Goal: Information Seeking & Learning: Learn about a topic

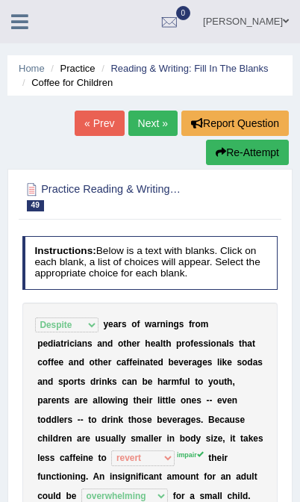
select select "Despite"
select select "revert"
select select "overwhelming"
select select "replacing"
click at [149, 129] on link "Next »" at bounding box center [152, 122] width 49 height 25
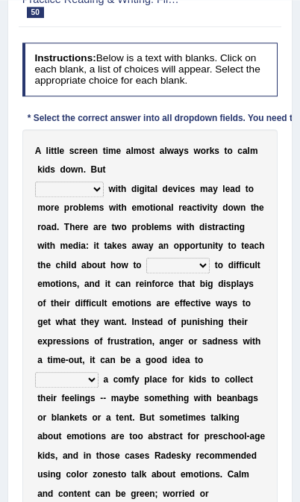
scroll to position [187, 0]
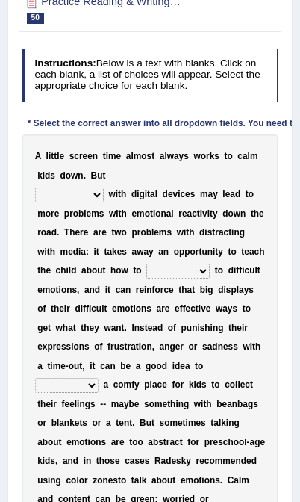
click at [87, 202] on select "consulting reminding suspending soothing" at bounding box center [69, 194] width 69 height 15
select select "soothing"
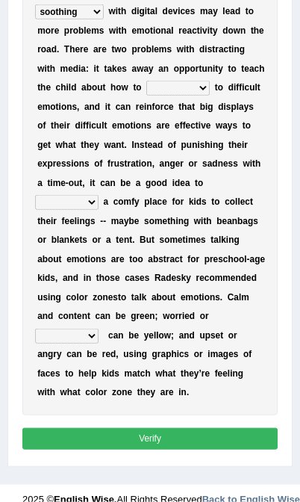
scroll to position [371, 0]
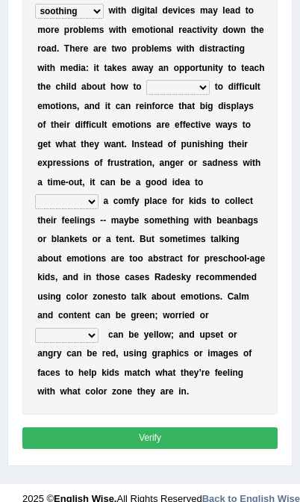
click at [196, 95] on select "comfort respond interact dominate" at bounding box center [177, 87] width 63 height 15
select select "interact"
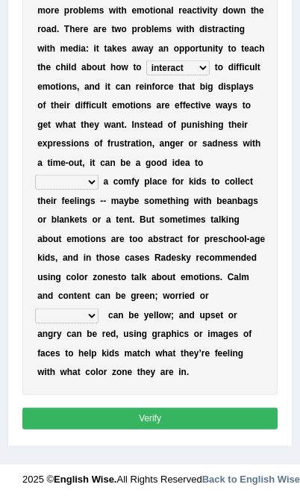
scroll to position [439, 0]
click at [99, 177] on select "take for set up take into set out" at bounding box center [66, 182] width 63 height 15
click at [99, 175] on select "take for set up take into set out" at bounding box center [66, 182] width 63 height 15
select select "set up"
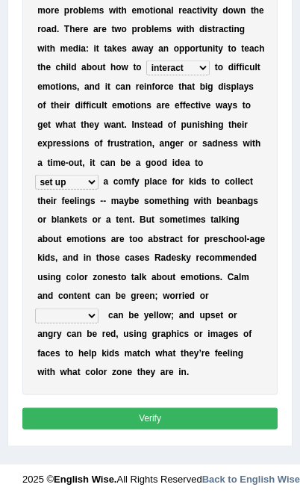
scroll to position [501, 0]
click at [87, 308] on select "agitated educated [PERSON_NAME]" at bounding box center [66, 315] width 63 height 15
select select "agitated"
click at [149, 427] on button "Verify" at bounding box center [150, 419] width 256 height 22
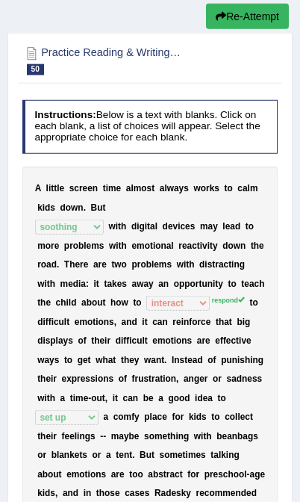
scroll to position [0, 0]
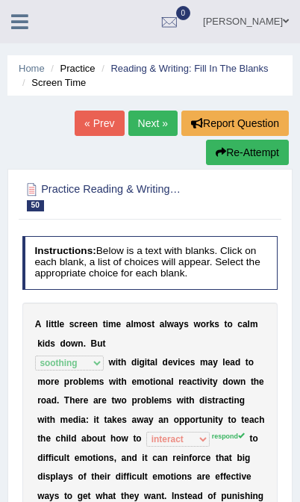
click at [152, 117] on link "Next »" at bounding box center [152, 122] width 49 height 25
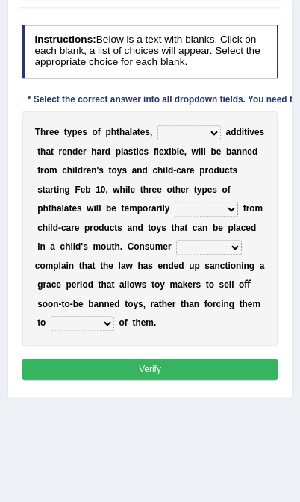
scroll to position [250, 0]
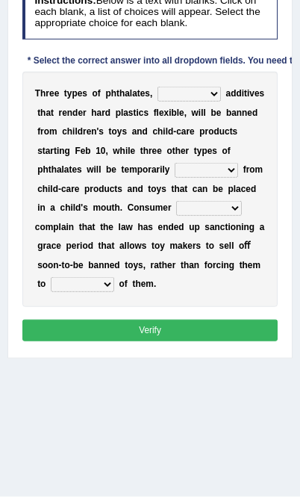
click at [221, 102] on select "nutritional legal expensive chemical" at bounding box center [189, 94] width 63 height 15
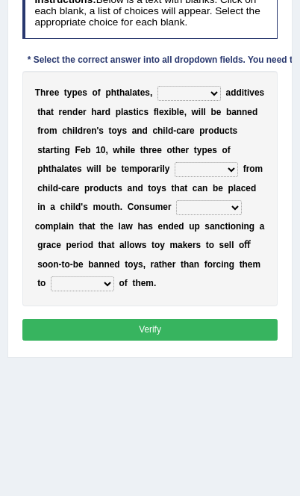
select select "chemical"
click at [175, 177] on select "originated collected prohibited examined" at bounding box center [206, 169] width 63 height 15
select select "prohibited"
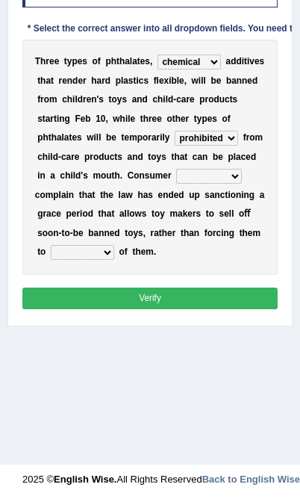
click at [226, 184] on select "fellows dictators candidates advocates" at bounding box center [209, 176] width 66 height 15
select select "advocates"
click at [67, 260] on select "deal boast deprive dispose" at bounding box center [82, 252] width 63 height 15
select select "dispose"
click at [74, 260] on select "deal boast deprive dispose" at bounding box center [82, 252] width 63 height 15
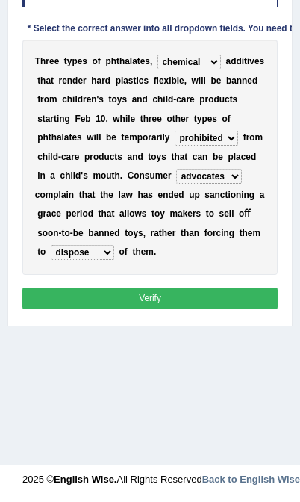
click at [72, 260] on select "deal boast deprive dispose" at bounding box center [82, 252] width 63 height 15
click at [155, 309] on button "Verify" at bounding box center [150, 298] width 256 height 22
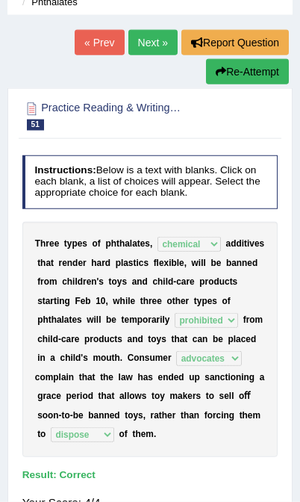
scroll to position [0, 0]
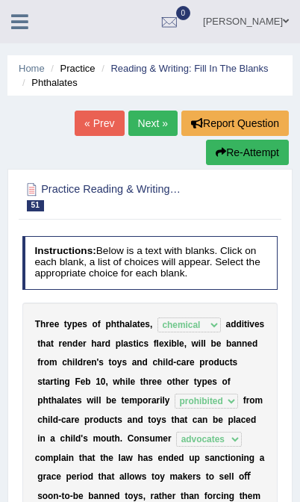
click at [149, 121] on link "Next »" at bounding box center [152, 122] width 49 height 25
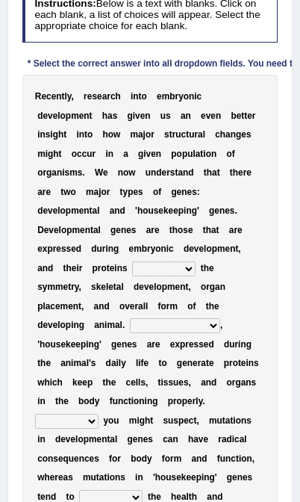
scroll to position [249, 0]
